Goal: Transaction & Acquisition: Obtain resource

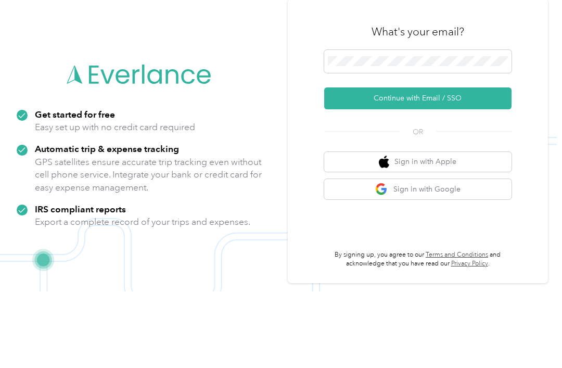
click at [446, 164] on button "Continue with Email / SSO" at bounding box center [417, 175] width 187 height 22
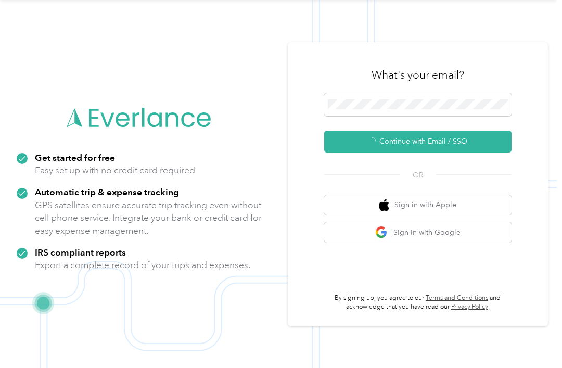
scroll to position [19, 0]
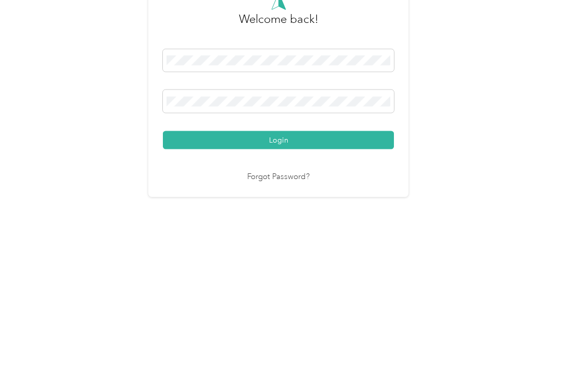
click at [281, 240] on button "Login" at bounding box center [278, 249] width 231 height 18
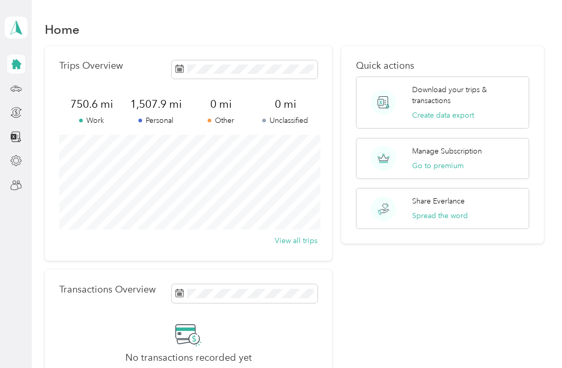
click at [489, 138] on div "Manage Subscription Go to premium" at bounding box center [443, 158] width 174 height 41
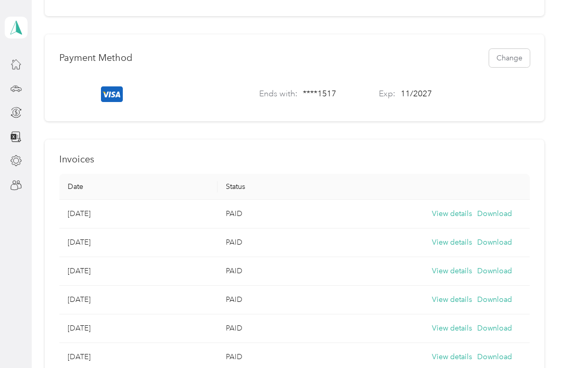
scroll to position [269, 0]
click at [503, 208] on button "Download" at bounding box center [494, 213] width 35 height 11
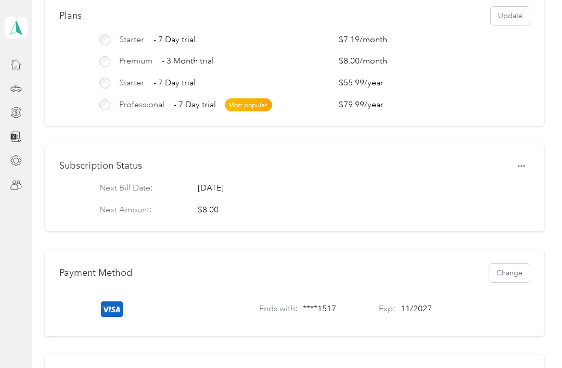
scroll to position [59, 0]
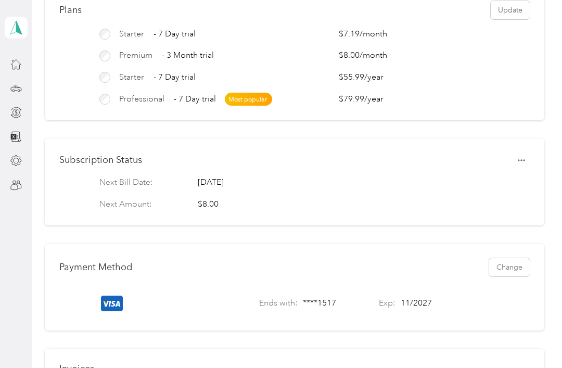
click at [518, 258] on button "Change" at bounding box center [509, 267] width 41 height 18
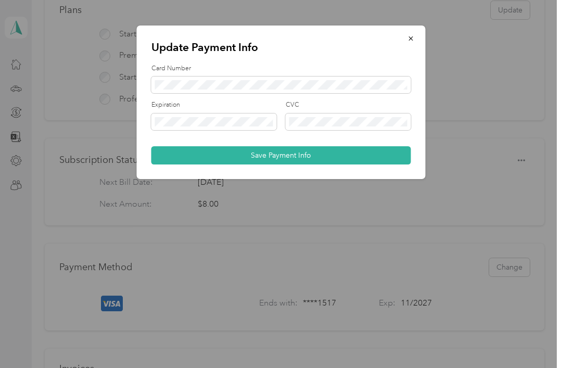
click at [489, 171] on div "Update Payment Info Card Number Expiration CVC Save Payment Info" at bounding box center [425, 104] width 289 height 157
click at [448, 245] on div at bounding box center [281, 184] width 562 height 368
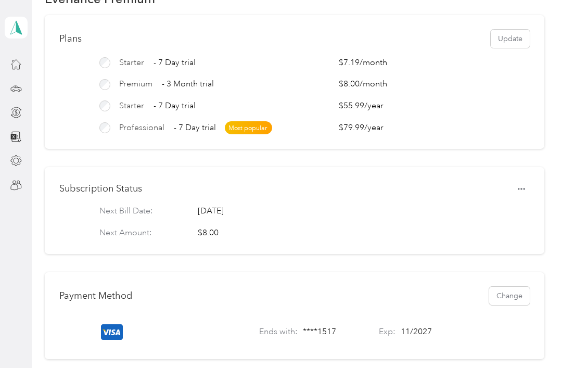
scroll to position [31, 0]
click at [530, 181] on button "button" at bounding box center [521, 188] width 17 height 15
click at [400, 205] on div "Next Bill Date: [DATE]" at bounding box center [294, 211] width 390 height 12
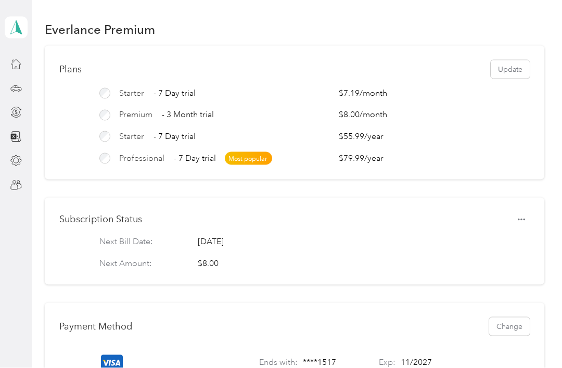
scroll to position [0, 0]
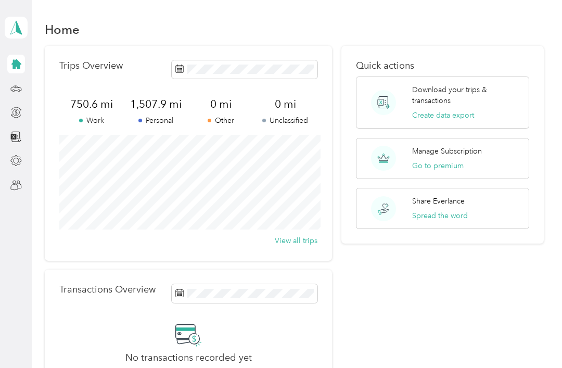
click at [443, 110] on button "Create data export" at bounding box center [443, 115] width 62 height 11
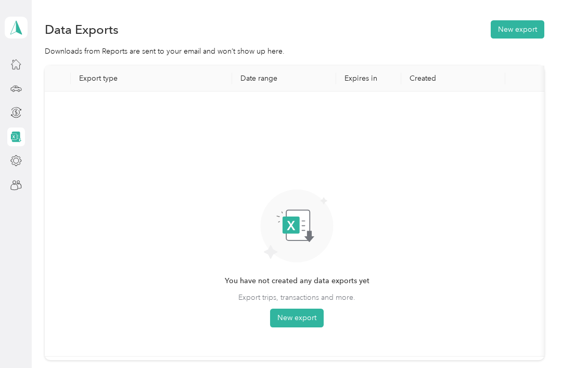
click at [300, 217] on icon at bounding box center [291, 225] width 17 height 17
click at [298, 309] on button "New export" at bounding box center [297, 318] width 54 height 19
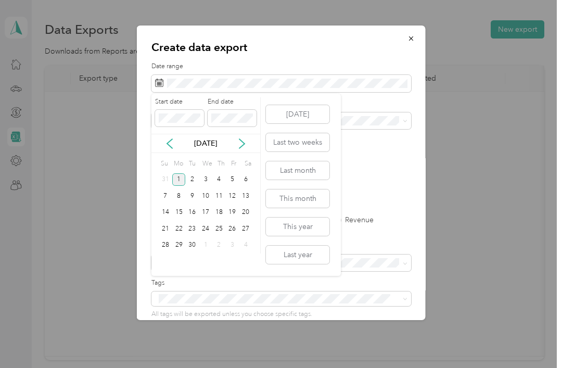
click at [171, 146] on icon at bounding box center [169, 143] width 10 height 10
click at [170, 143] on icon at bounding box center [169, 143] width 10 height 10
click at [171, 143] on icon at bounding box center [169, 143] width 10 height 10
click at [171, 147] on icon at bounding box center [169, 143] width 5 height 9
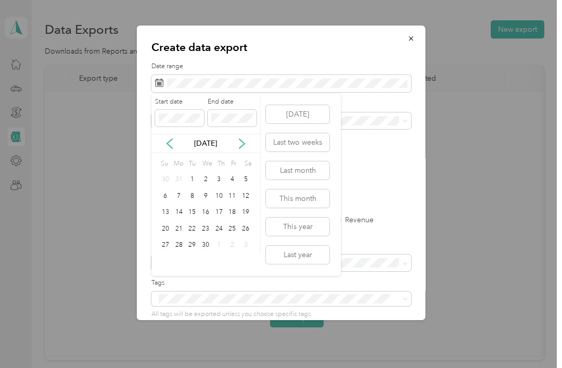
click at [170, 142] on icon at bounding box center [169, 143] width 10 height 10
click at [171, 141] on icon at bounding box center [169, 143] width 10 height 10
click at [171, 144] on icon at bounding box center [169, 143] width 10 height 10
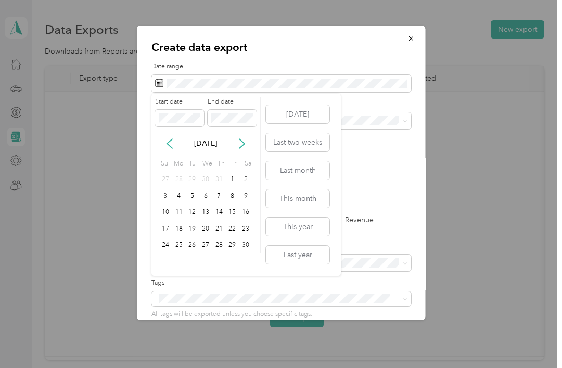
click at [171, 144] on icon at bounding box center [169, 143] width 10 height 10
click at [250, 138] on div "[DATE]" at bounding box center [205, 143] width 109 height 11
click at [242, 147] on icon at bounding box center [242, 143] width 10 height 10
click at [243, 148] on icon at bounding box center [242, 143] width 10 height 10
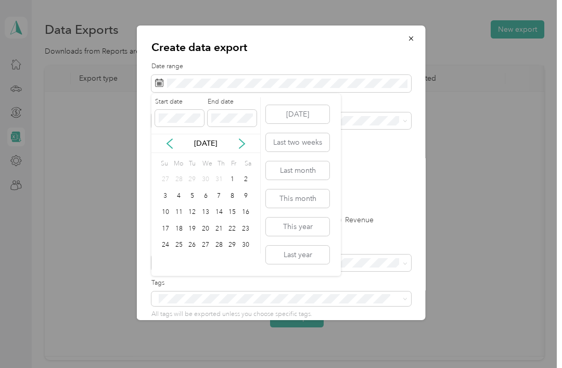
click at [242, 146] on icon at bounding box center [241, 143] width 5 height 9
click at [242, 146] on icon at bounding box center [242, 143] width 10 height 10
click at [301, 223] on button "This year" at bounding box center [297, 227] width 63 height 18
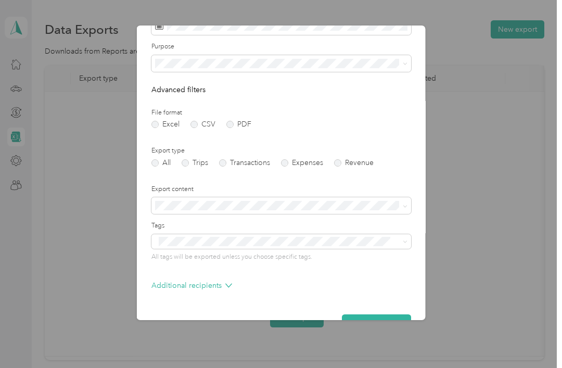
scroll to position [57, 0]
click at [377, 325] on button "Generate export" at bounding box center [376, 324] width 69 height 18
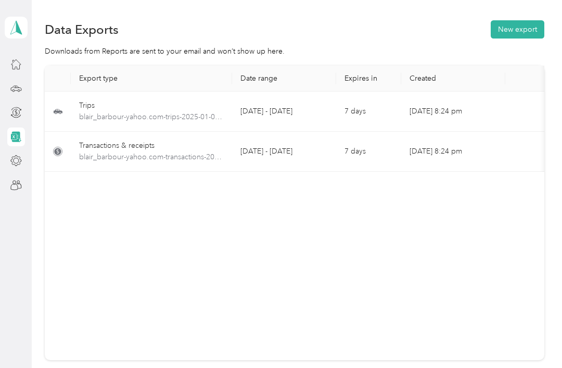
click at [155, 118] on span "blair_barbour-yahoo.com-trips-2025-01-01-2025-12-31.xlsx" at bounding box center [151, 116] width 145 height 11
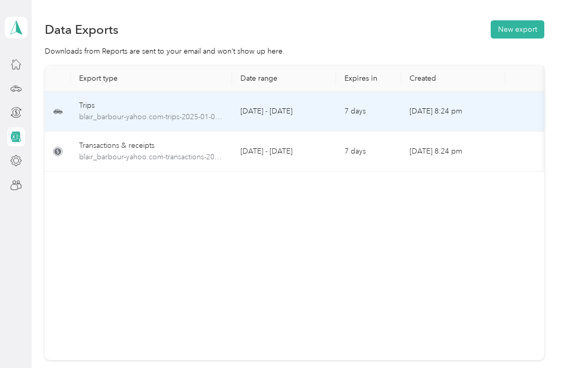
click at [170, 119] on span "blair_barbour-yahoo.com-trips-2025-01-01-2025-12-31.xlsx" at bounding box center [151, 116] width 145 height 11
click at [526, 36] on button "New export" at bounding box center [518, 29] width 54 height 18
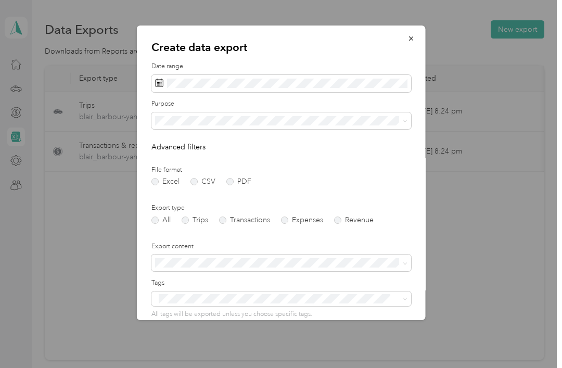
click at [414, 39] on icon "button" at bounding box center [411, 38] width 7 height 7
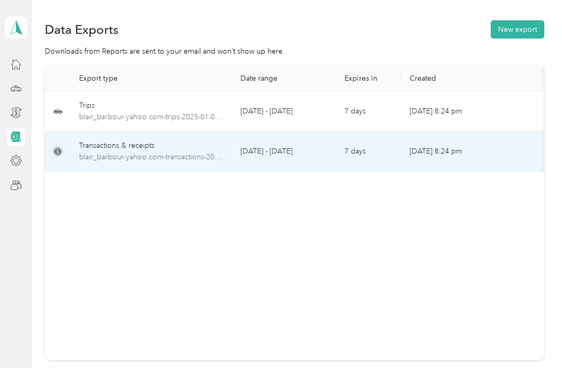
click at [123, 158] on span "blair_barbour-yahoo.com-transactions-2025-01-01-2025-12-31.xlsx" at bounding box center [151, 156] width 145 height 11
click at [525, 29] on button "New export" at bounding box center [518, 29] width 54 height 18
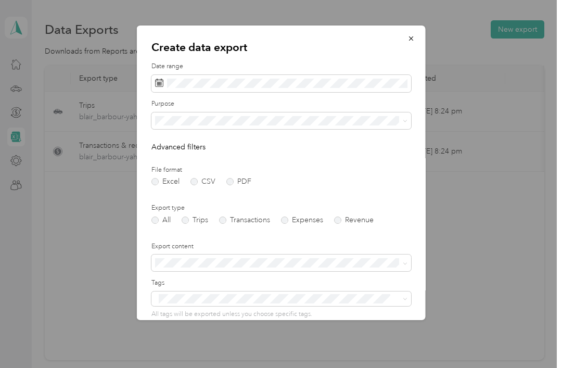
click at [413, 37] on icon "button" at bounding box center [411, 38] width 7 height 7
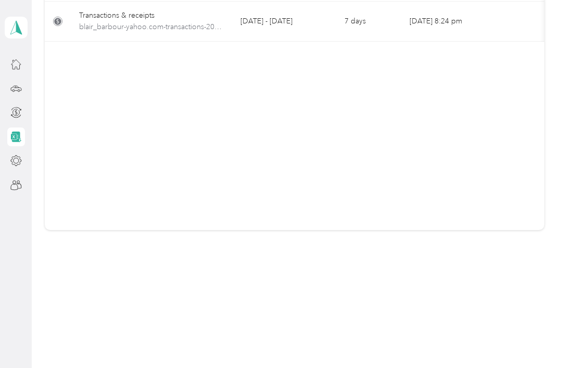
scroll to position [0, 0]
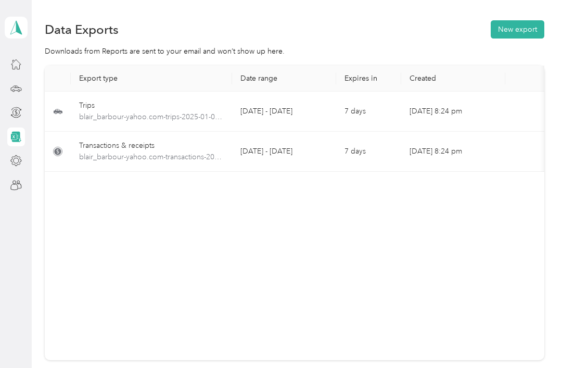
click at [325, 30] on div "Data Exports New export" at bounding box center [295, 29] width 500 height 22
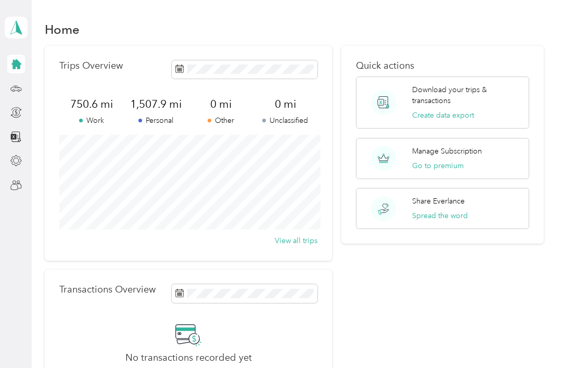
click at [98, 97] on span "750.6 mi" at bounding box center [91, 104] width 65 height 15
click at [100, 97] on span "750.6 mi" at bounding box center [91, 104] width 65 height 15
